Goal: Task Accomplishment & Management: Manage account settings

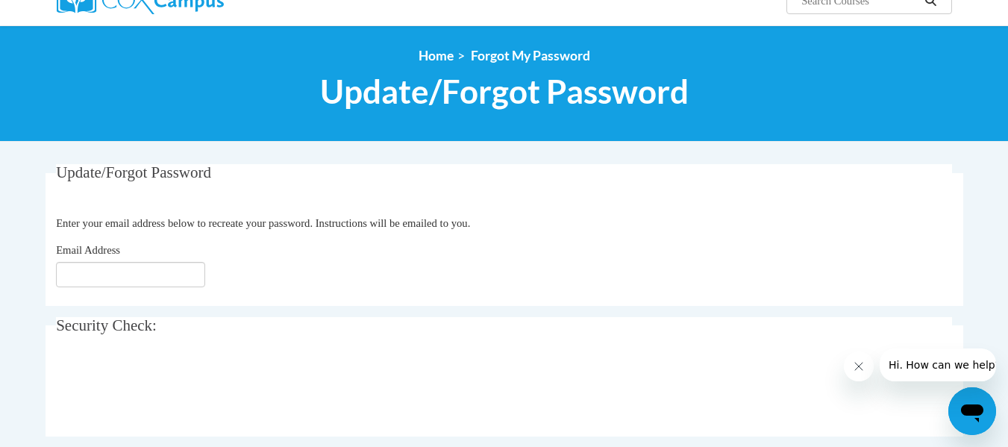
scroll to position [136, 0]
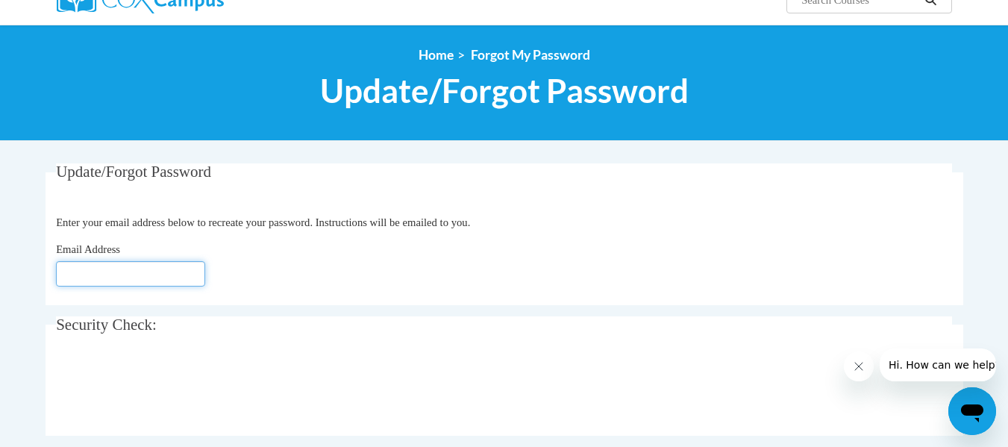
click at [148, 279] on input "Email Address" at bounding box center [130, 273] width 149 height 25
type input "[EMAIL_ADDRESS][DOMAIN_NAME]"
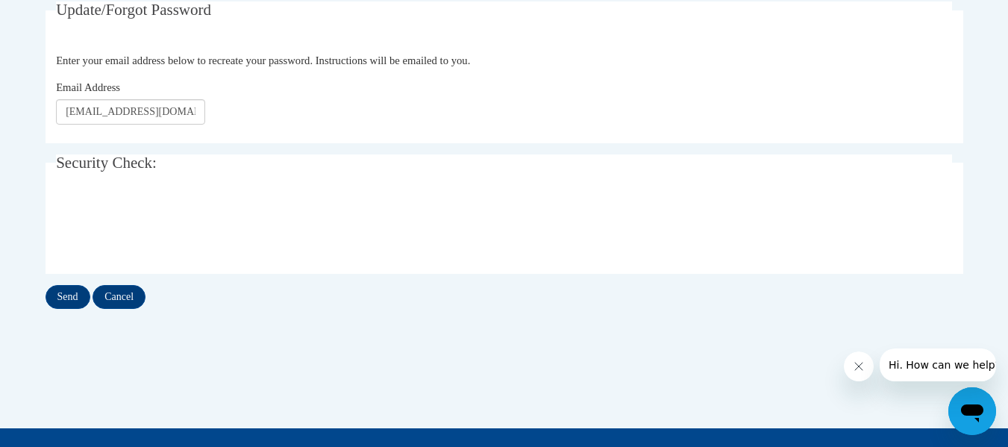
scroll to position [297, 0]
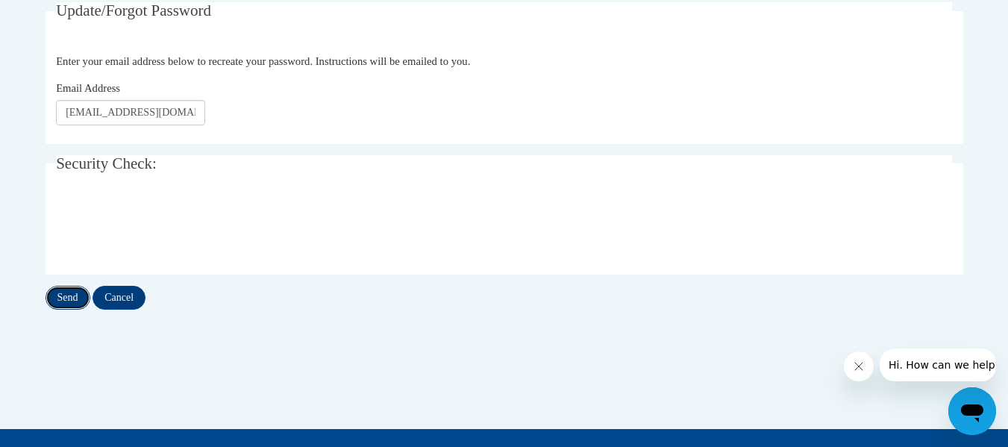
click at [69, 292] on input "Send" at bounding box center [68, 298] width 45 height 24
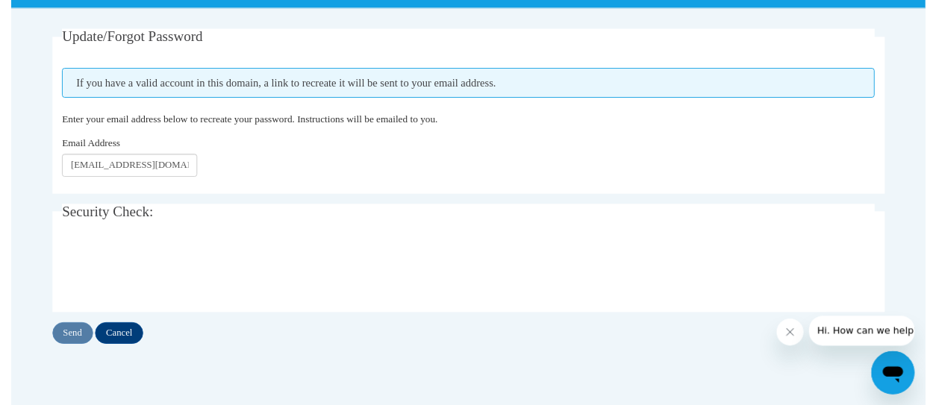
scroll to position [268, 0]
